Goal: Find specific page/section: Find specific page/section

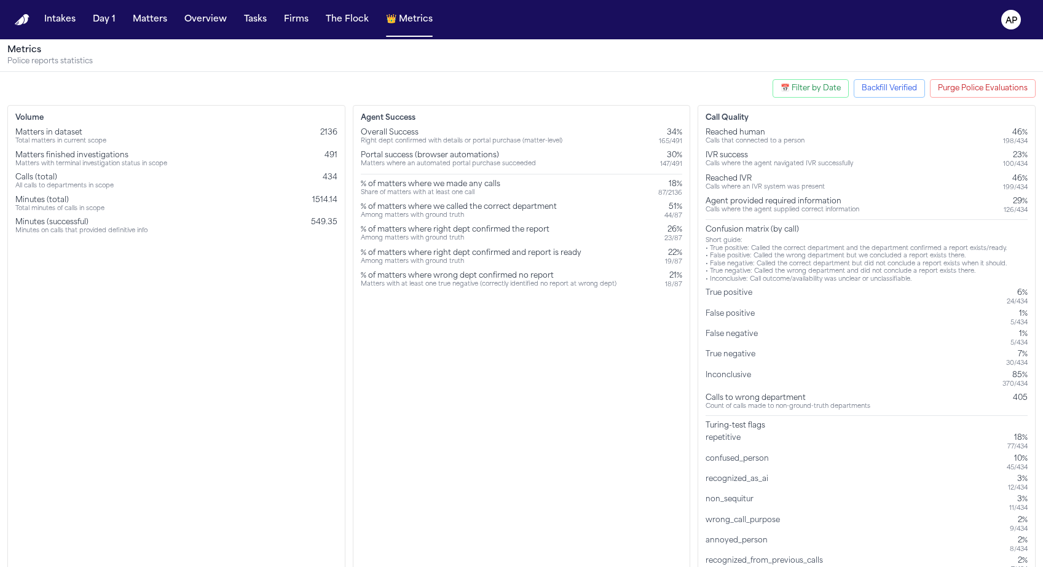
click at [1020, 29] on button "AP" at bounding box center [1011, 19] width 34 height 27
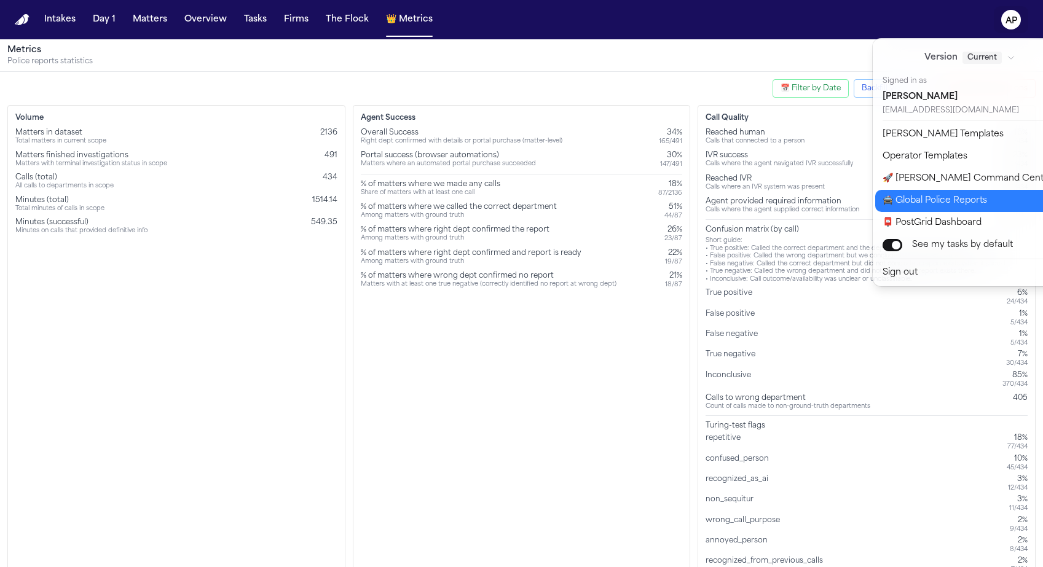
click at [907, 199] on button "🚔 Global Police Reports" at bounding box center [977, 201] width 205 height 22
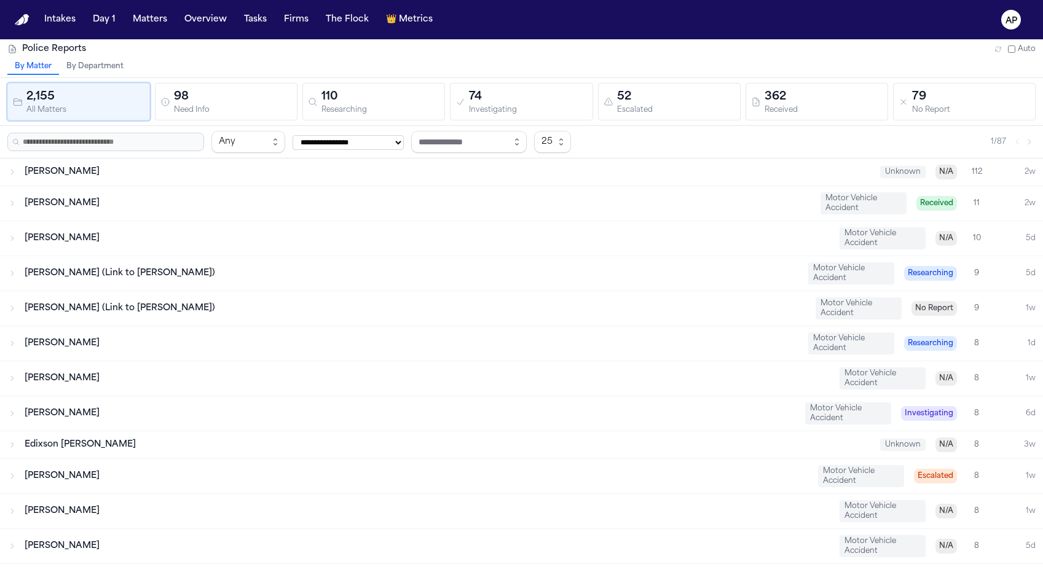
click at [330, 194] on div "Kendale Ancrum Motor Vehicle Accident Received 11 2w" at bounding box center [521, 203] width 1043 height 34
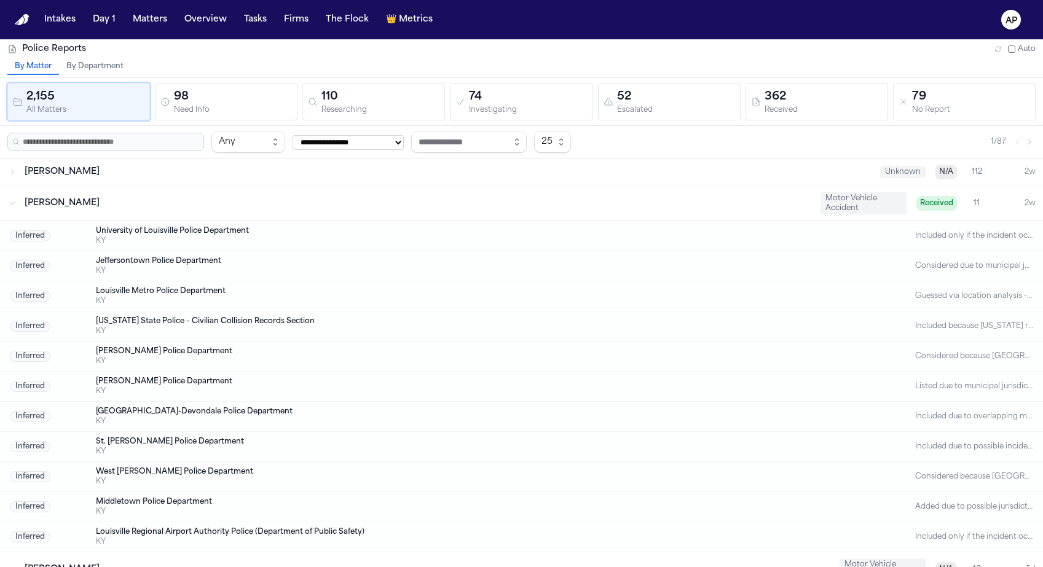
click at [232, 232] on div "University of Louisville Police Department" at bounding box center [472, 231] width 753 height 10
click at [202, 216] on div "Kendale Ancrum Motor Vehicle Accident Received 11 2w" at bounding box center [521, 203] width 1043 height 34
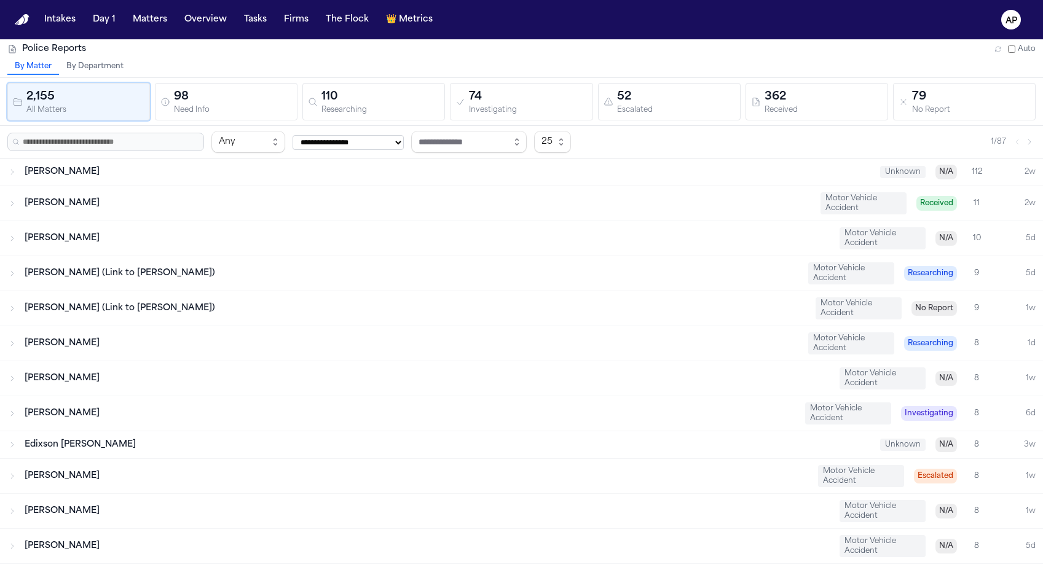
click at [168, 186] on div "Kendale Ancrum Motor Vehicle Accident Received 11 2w" at bounding box center [521, 203] width 1043 height 34
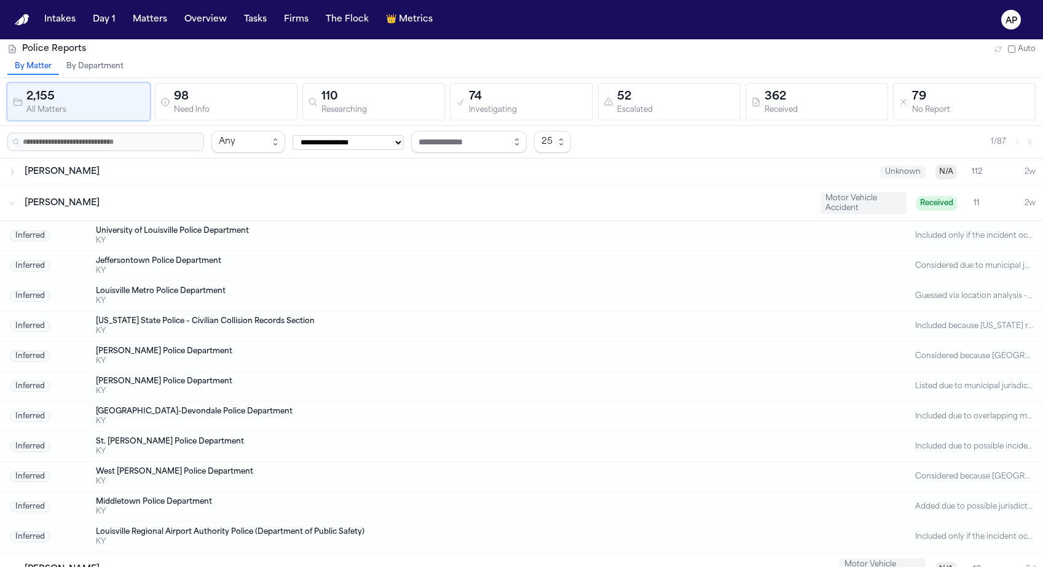
click at [167, 181] on div "Darius Barrett Unknown N/A 112 2w" at bounding box center [521, 172] width 1043 height 27
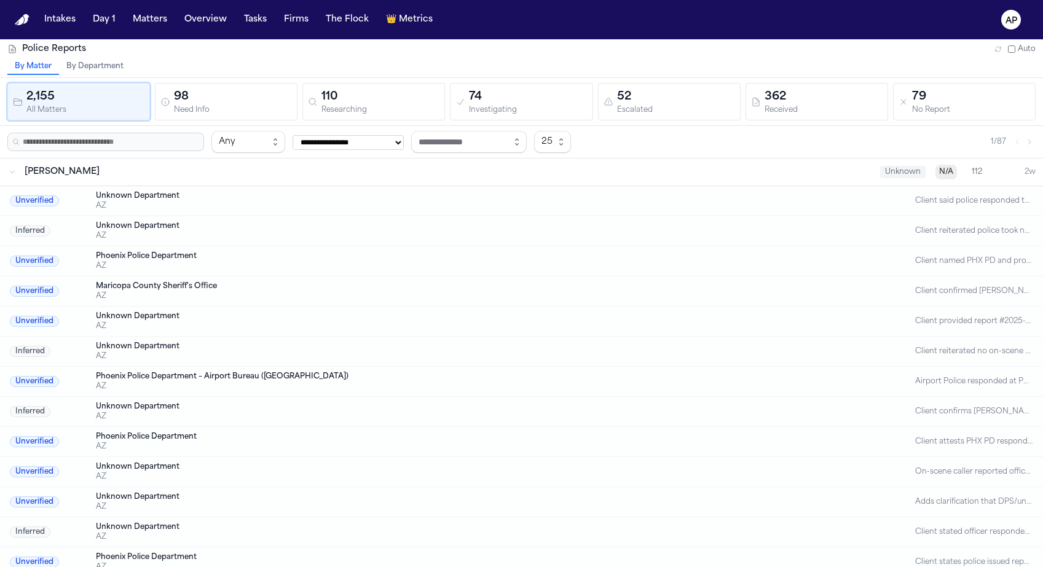
click at [151, 185] on div "Darius Barrett Unknown N/A 112 2w" at bounding box center [521, 172] width 1043 height 27
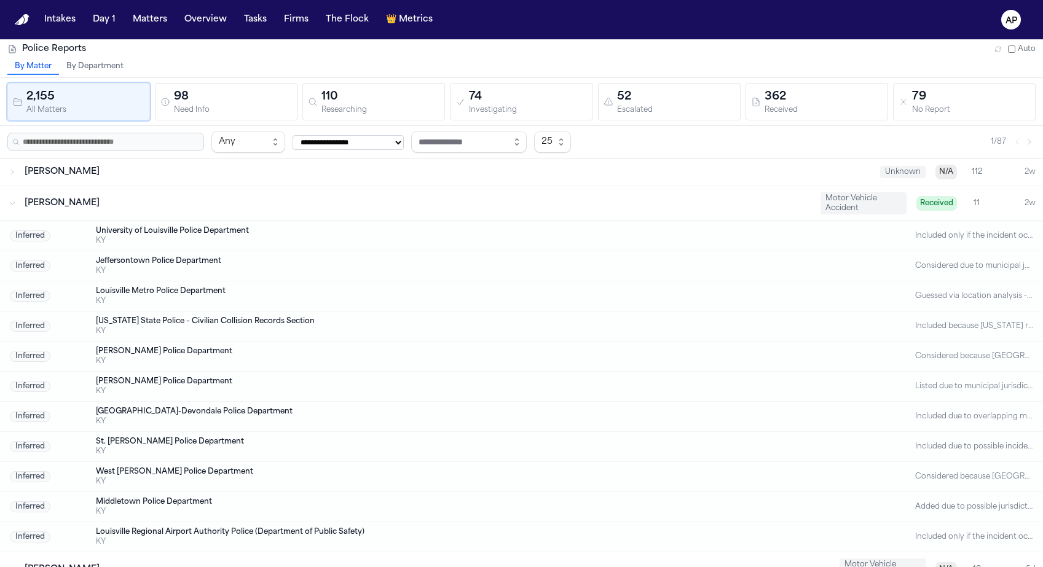
click at [135, 206] on div "[PERSON_NAME]" at bounding box center [418, 203] width 786 height 12
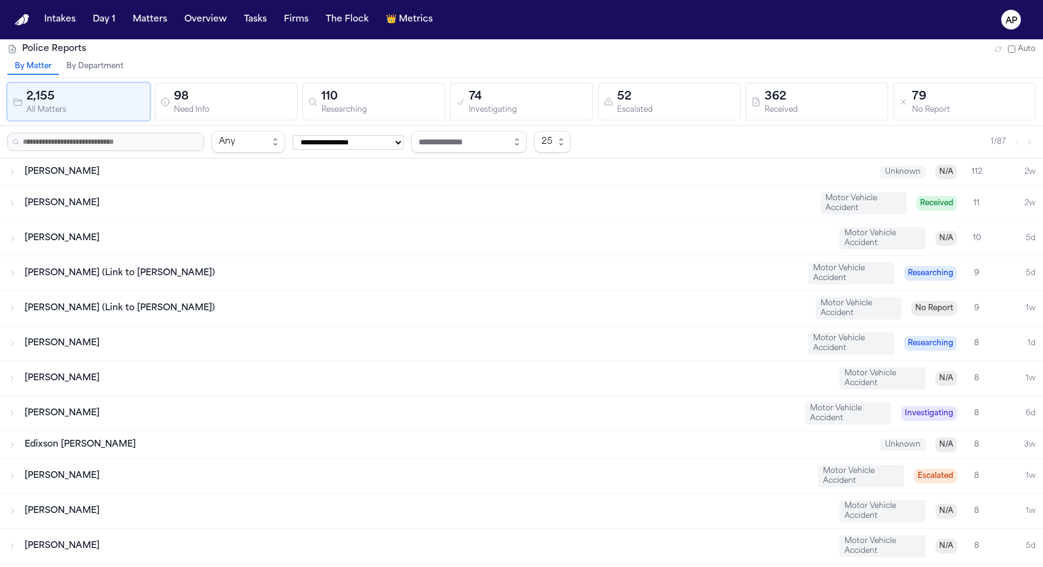
click at [106, 272] on span "[PERSON_NAME] (Link to [PERSON_NAME])" at bounding box center [120, 273] width 191 height 9
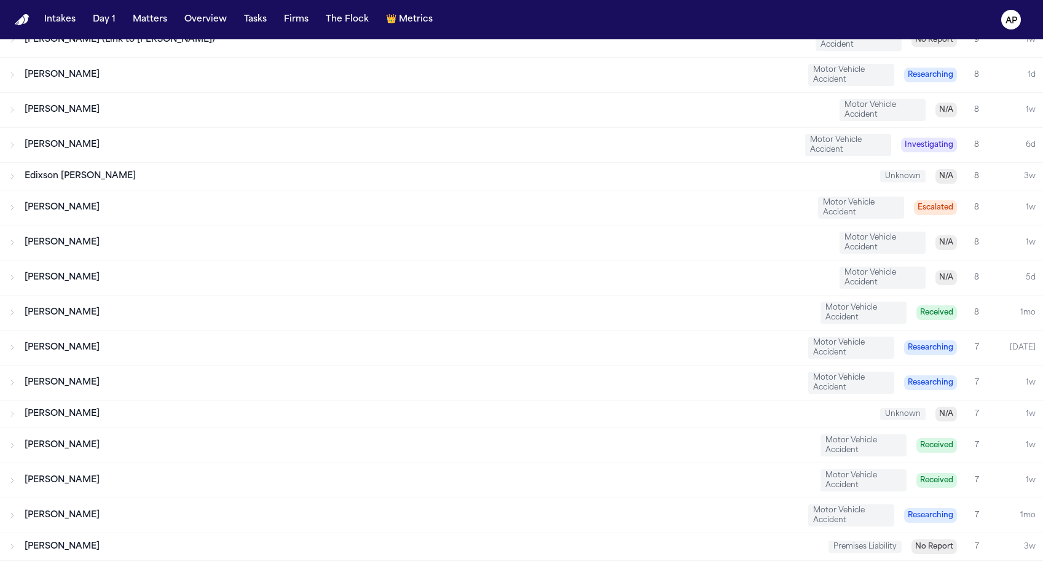
scroll to position [556, 0]
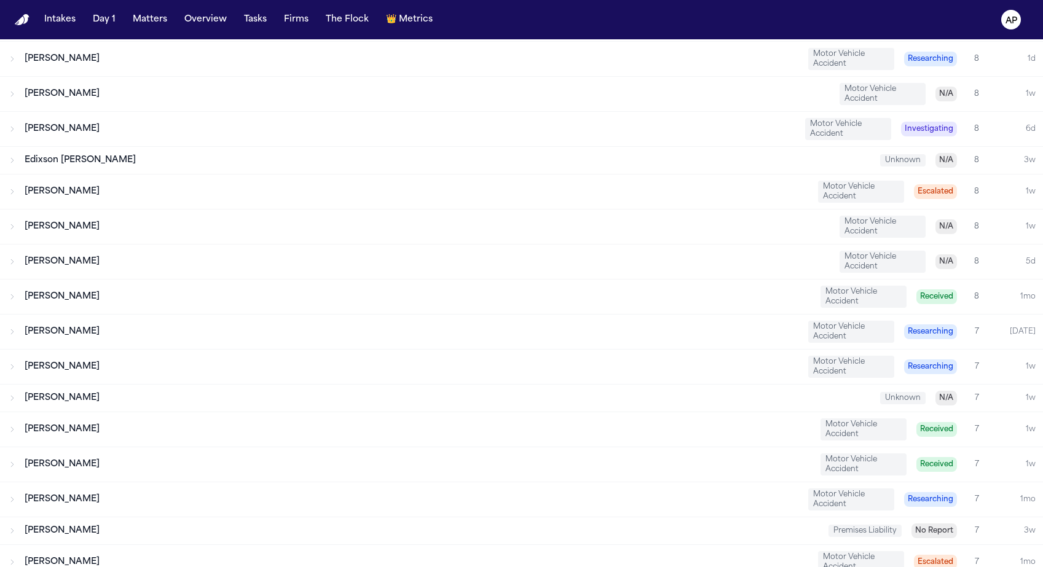
click at [159, 161] on div "Edixson [PERSON_NAME]" at bounding box center [448, 160] width 846 height 12
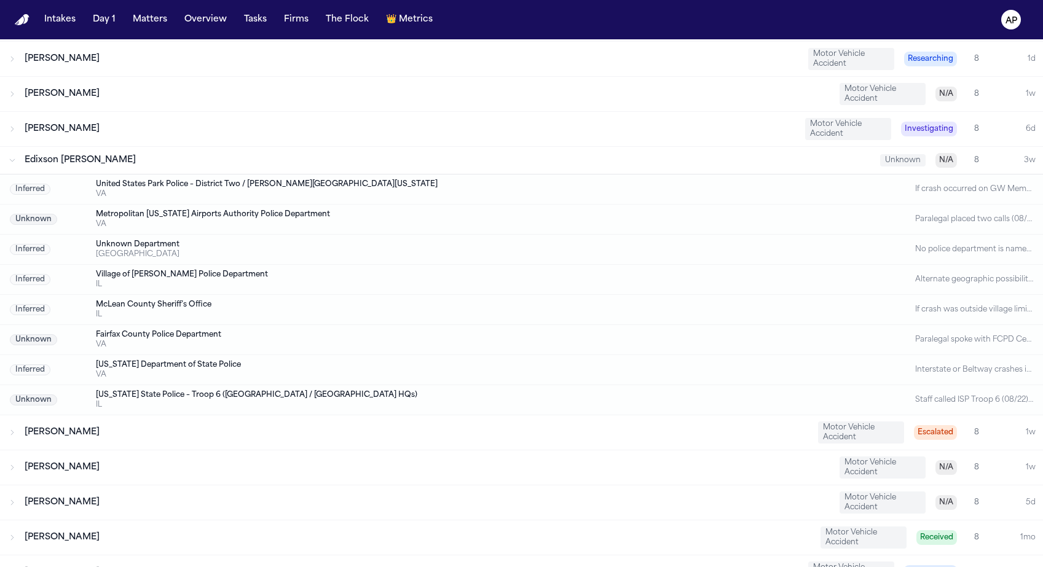
click at [159, 161] on div "Edixson [PERSON_NAME]" at bounding box center [448, 160] width 846 height 12
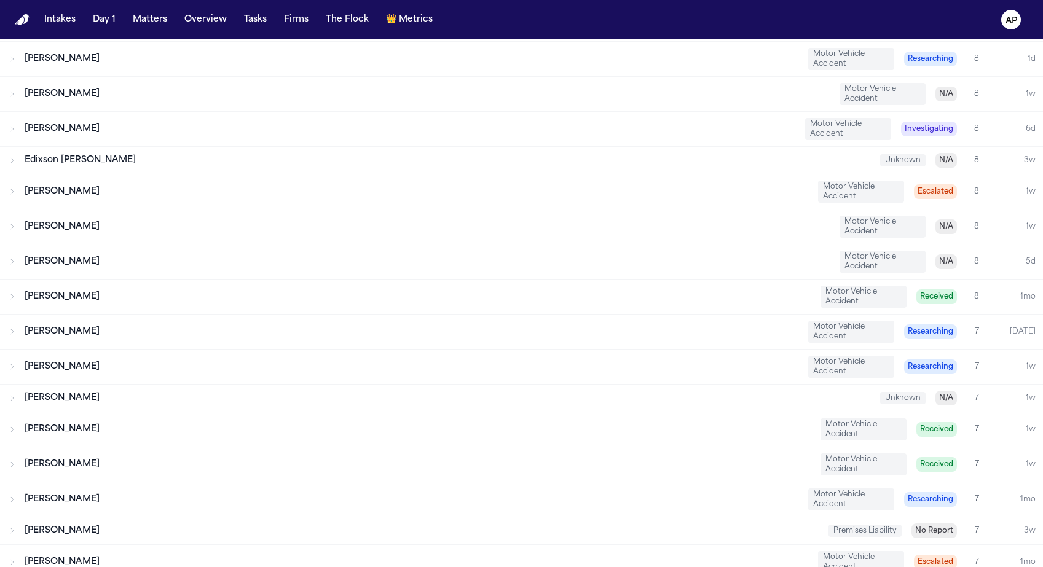
click at [156, 180] on div "Renada Hurse Motor Vehicle Accident Escalated 8 1w" at bounding box center [521, 192] width 1043 height 34
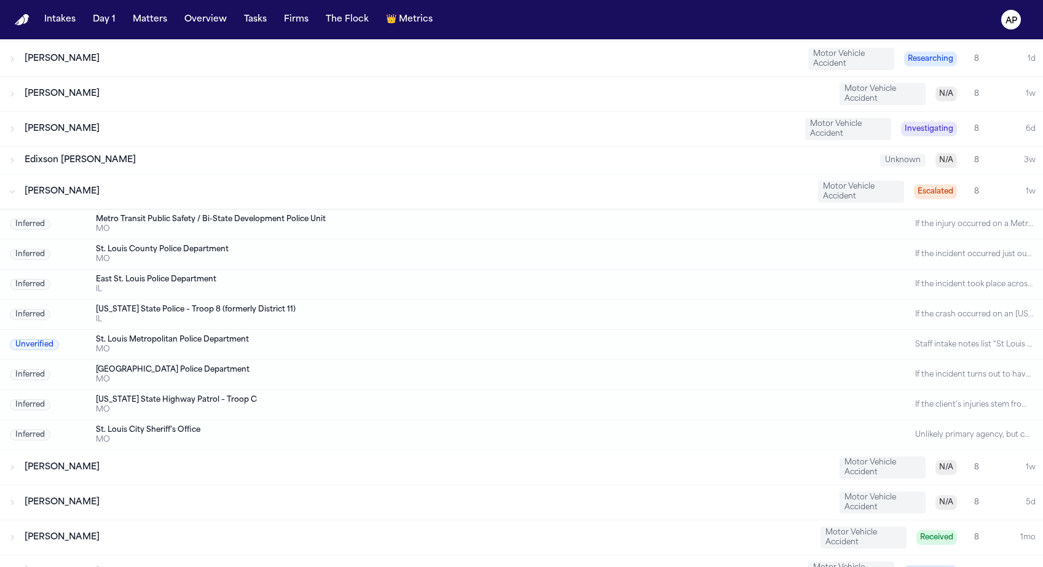
click at [141, 245] on div "St. Louis County Police Department" at bounding box center [472, 250] width 753 height 10
click at [131, 199] on div "Renada Hurse Motor Vehicle Accident Escalated 8 1w" at bounding box center [521, 192] width 1043 height 34
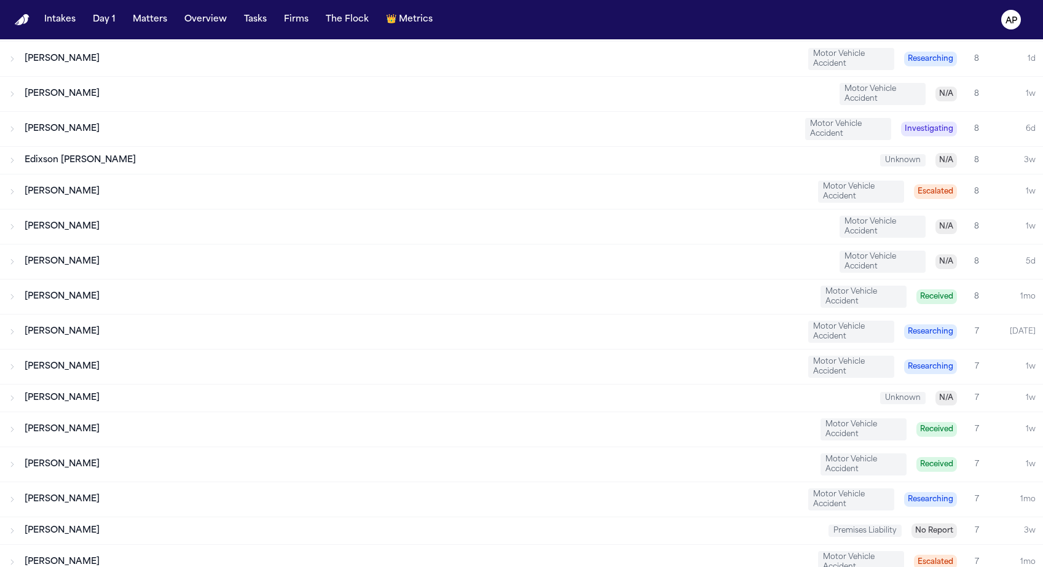
click at [119, 331] on div "[PERSON_NAME]" at bounding box center [412, 332] width 774 height 12
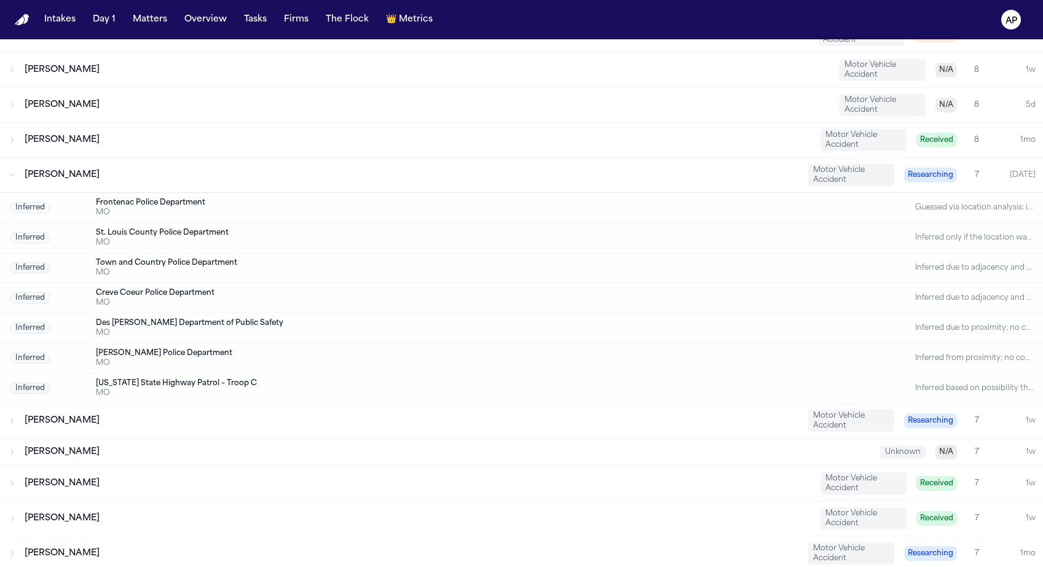
scroll to position [920, 0]
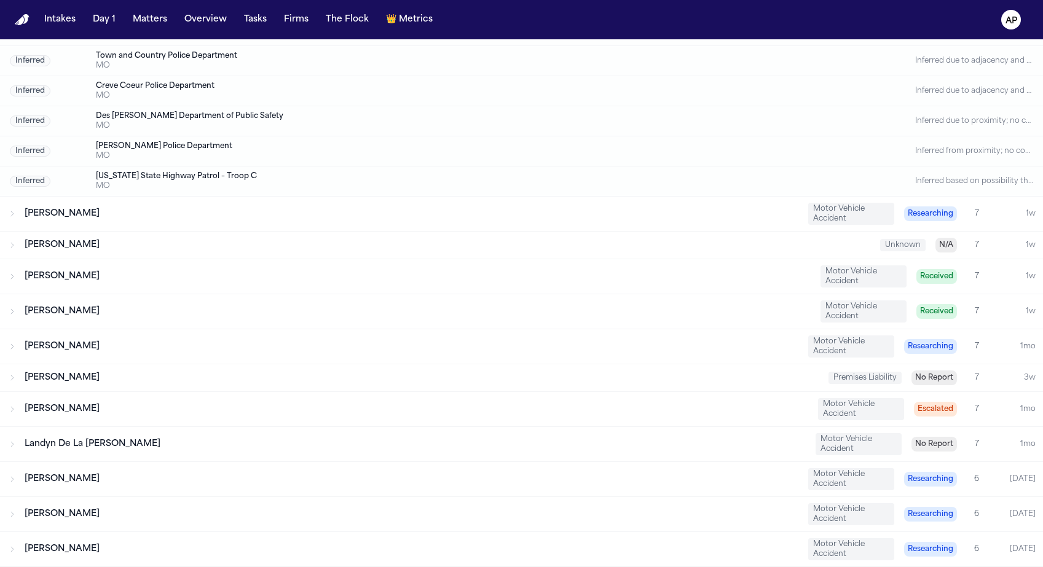
click at [156, 307] on div "[PERSON_NAME]" at bounding box center [418, 312] width 786 height 12
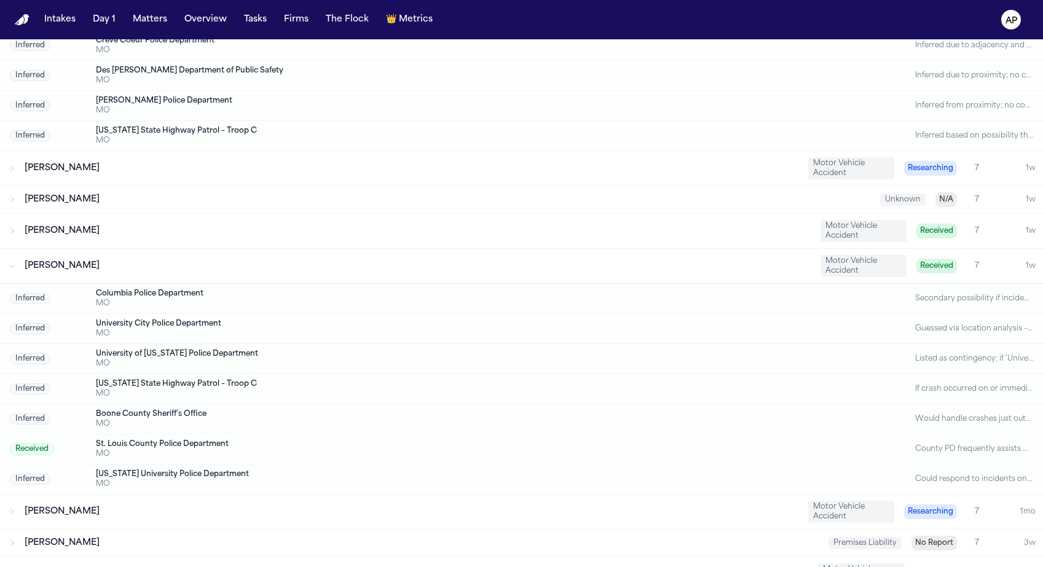
scroll to position [967, 0]
click at [211, 436] on div "Received St. Louis County Police Department MO County PD frequently assists mun…" at bounding box center [521, 448] width 1043 height 30
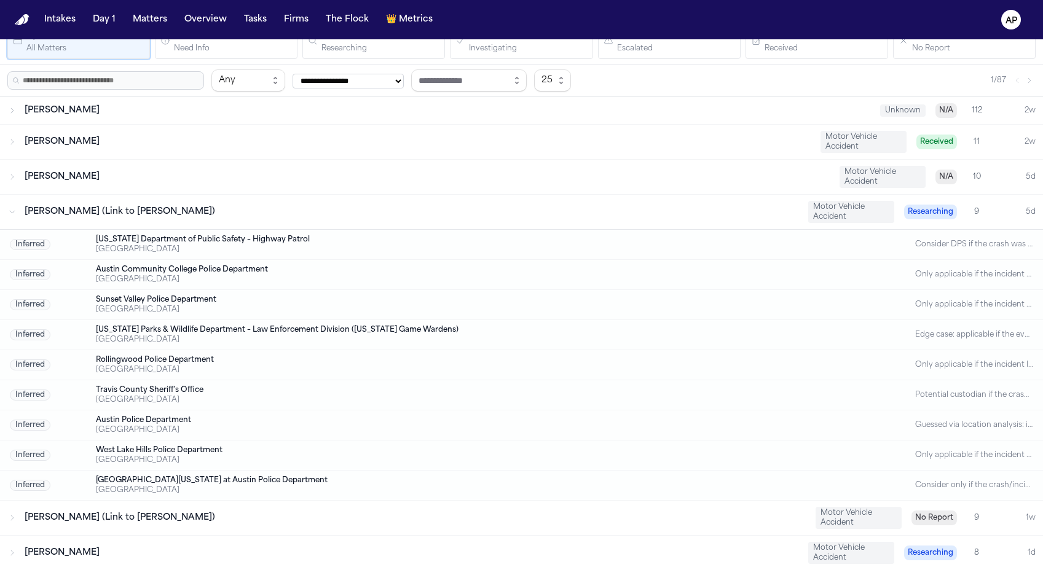
scroll to position [0, 0]
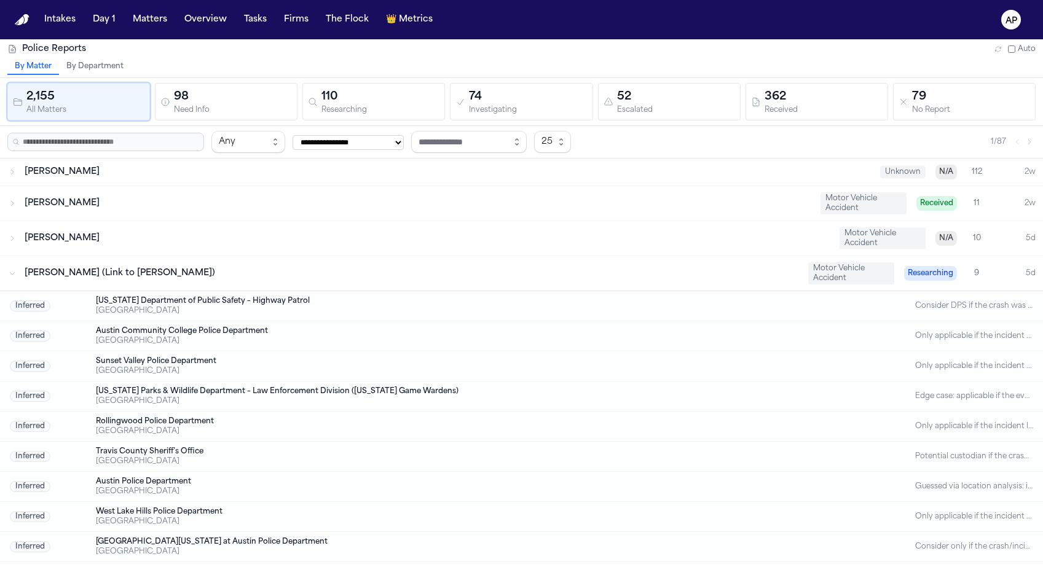
click at [98, 175] on div "Darius Barrett" at bounding box center [448, 172] width 846 height 12
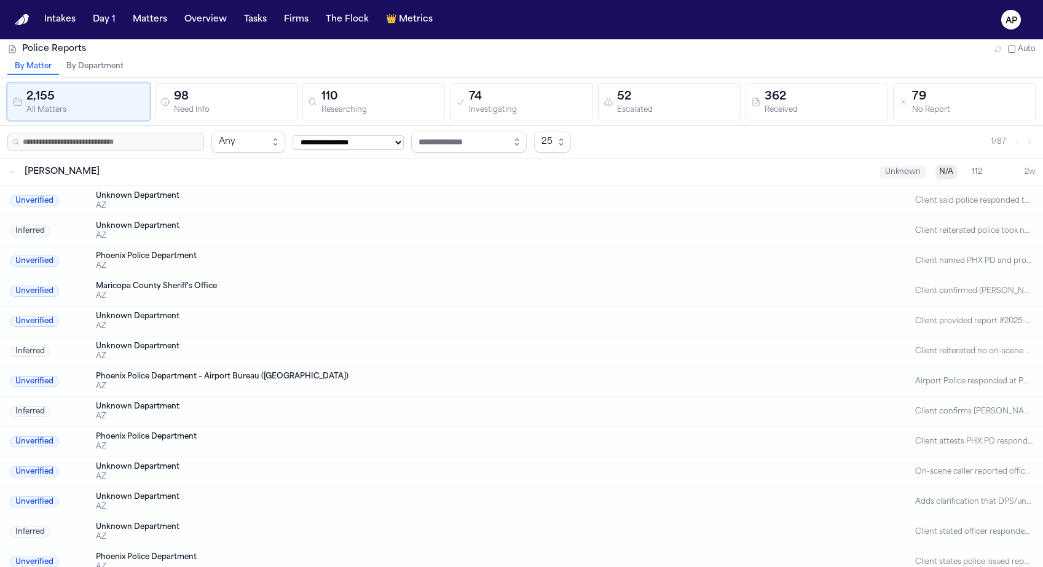
drag, startPoint x: 106, startPoint y: 172, endPoint x: 15, endPoint y: 173, distance: 90.4
click at [15, 173] on div "Darius Barrett Unknown N/A 112 2w" at bounding box center [521, 172] width 1043 height 27
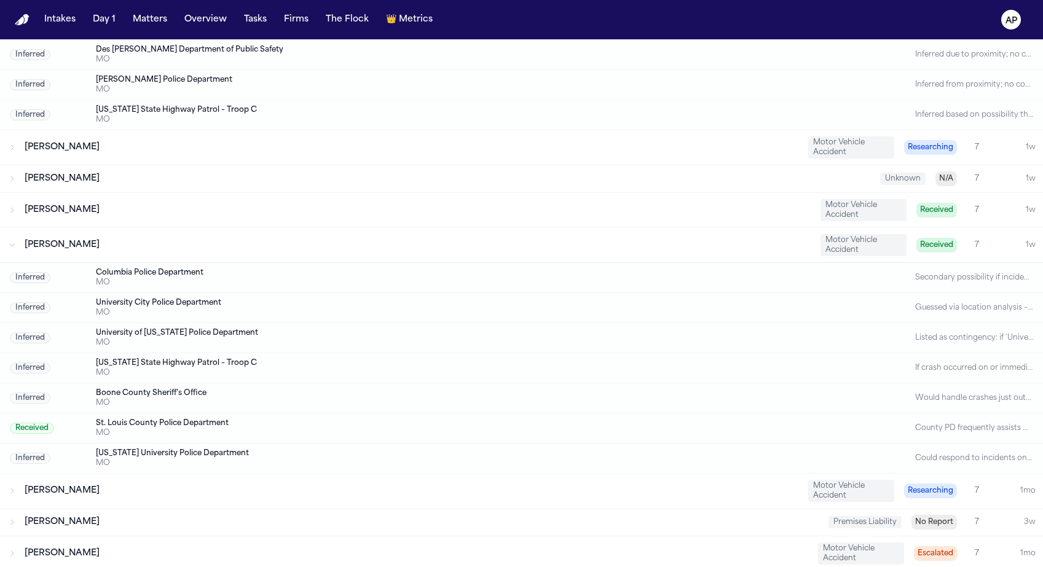
scroll to position [1070, 0]
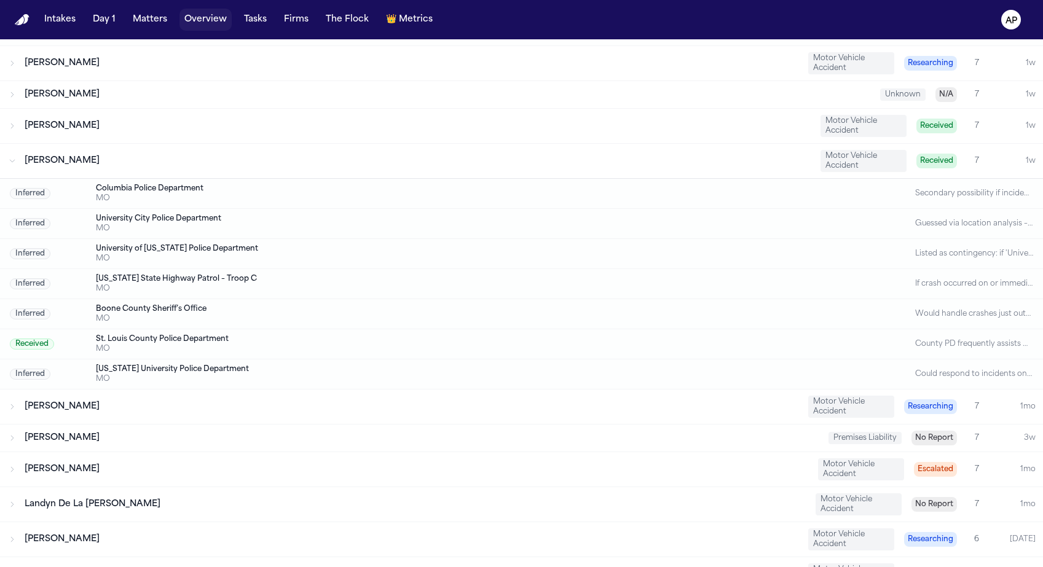
click at [154, 20] on button "Matters" at bounding box center [150, 20] width 44 height 22
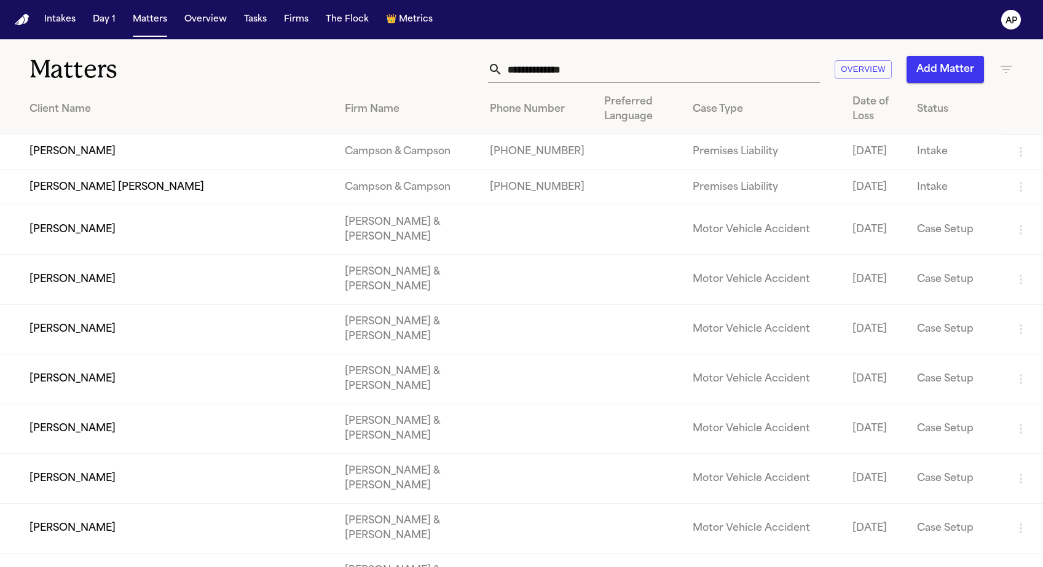
click at [335, 156] on td "[PERSON_NAME]" at bounding box center [167, 152] width 335 height 35
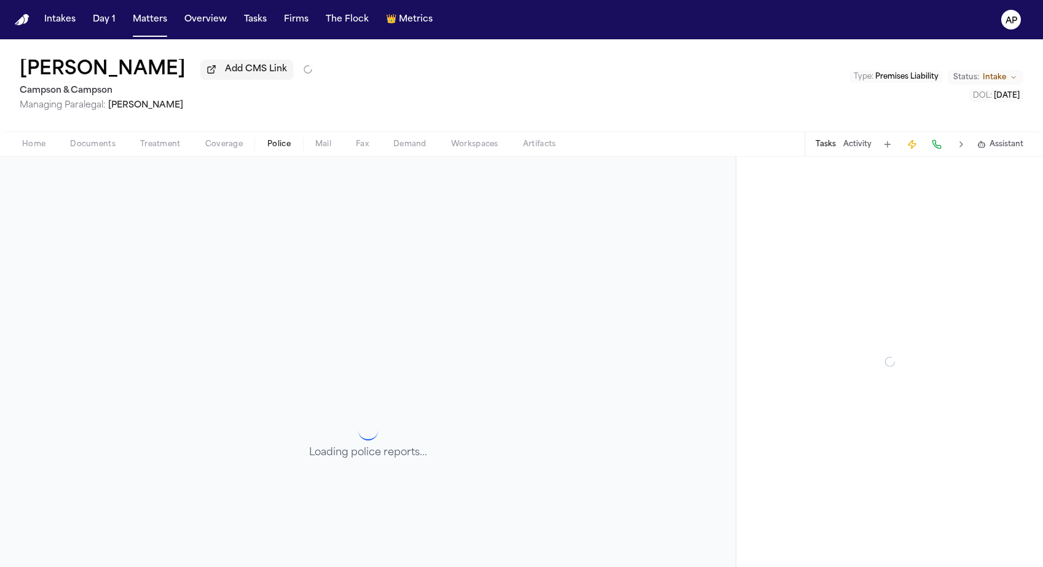
click at [289, 147] on span "Police" at bounding box center [278, 145] width 23 height 10
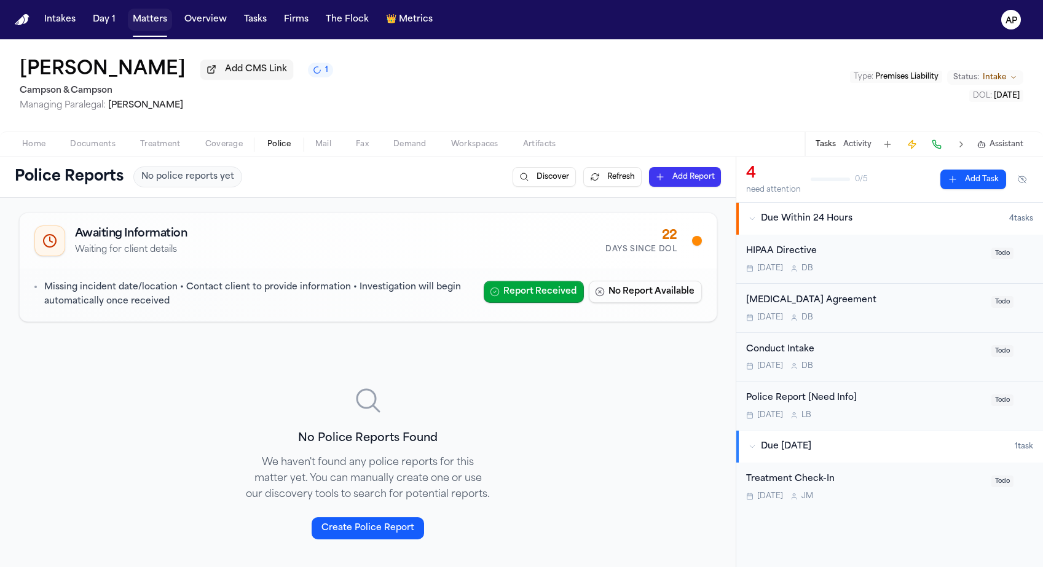
click at [143, 23] on button "Matters" at bounding box center [150, 20] width 44 height 22
